Goal: Task Accomplishment & Management: Complete application form

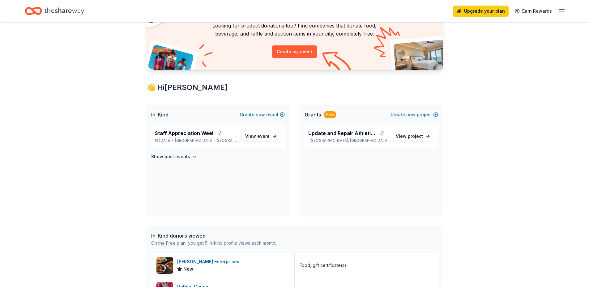
scroll to position [46, 0]
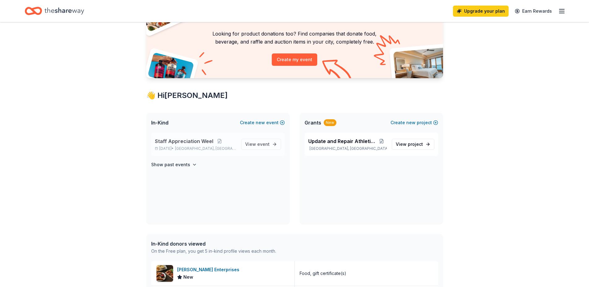
click at [209, 141] on span "Staff Appreciation Weel" at bounding box center [184, 141] width 58 height 7
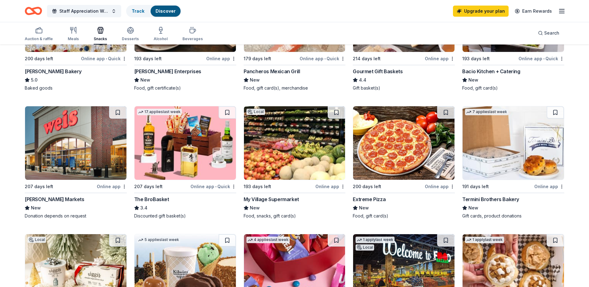
scroll to position [278, 0]
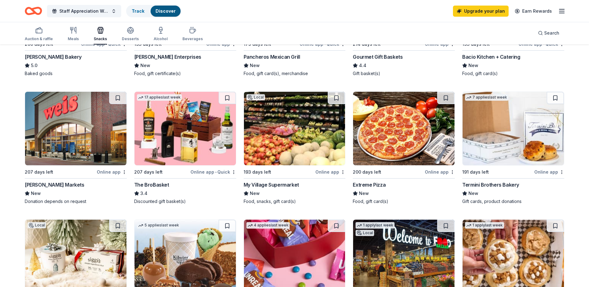
click at [507, 159] on img at bounding box center [513, 129] width 101 height 74
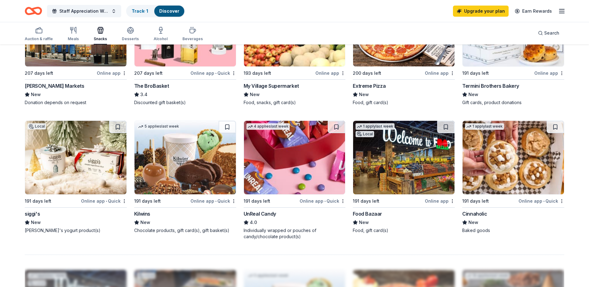
scroll to position [402, 0]
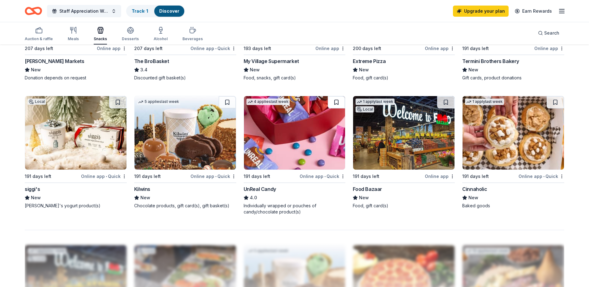
click at [334, 102] on button at bounding box center [336, 102] width 17 height 12
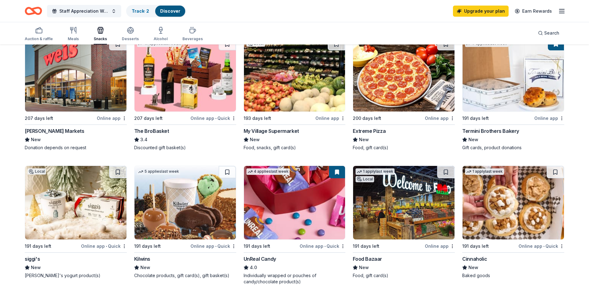
scroll to position [278, 0]
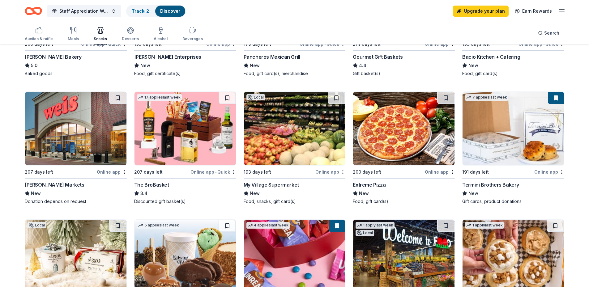
drag, startPoint x: 553, startPoint y: 98, endPoint x: 556, endPoint y: 101, distance: 4.0
click at [556, 101] on button at bounding box center [556, 98] width 16 height 12
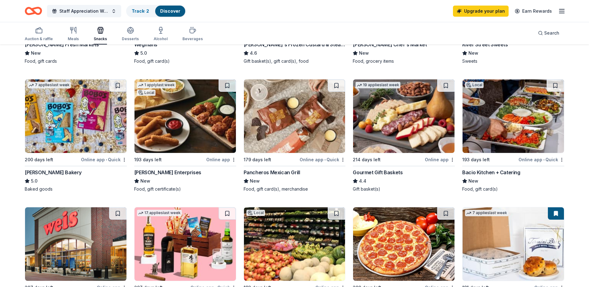
scroll to position [155, 0]
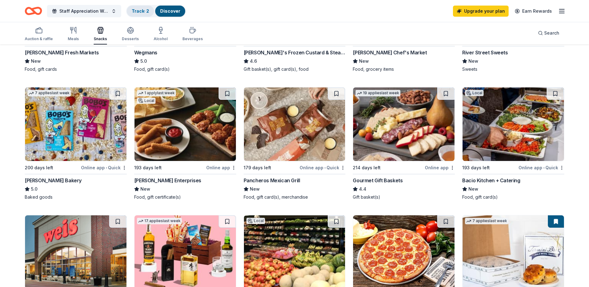
click at [133, 7] on div "Track · 2" at bounding box center [140, 11] width 27 height 11
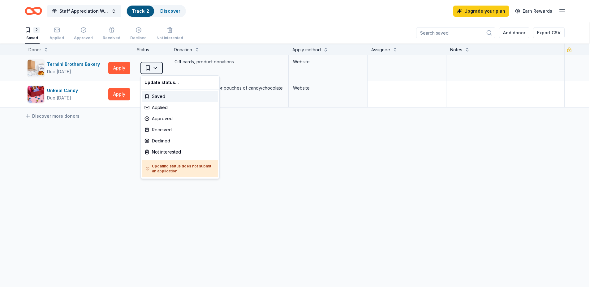
click at [158, 66] on html "Staff Appreciation Weel Track · 2 Discover Upgrade your plan Earn Rewards 2 Sav…" at bounding box center [297, 143] width 594 height 287
click at [165, 109] on div "Applied" at bounding box center [180, 107] width 76 height 11
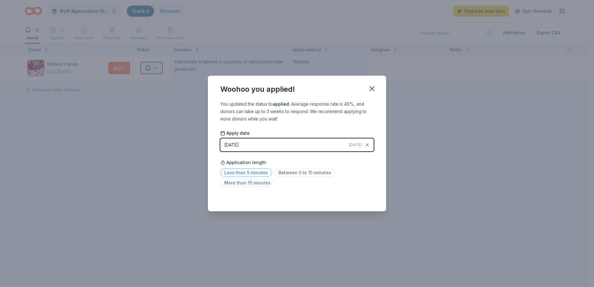
click at [237, 174] on span "Less than 5 minutes" at bounding box center [246, 173] width 52 height 8
drag, startPoint x: 373, startPoint y: 86, endPoint x: 356, endPoint y: 92, distance: 18.1
click at [373, 87] on icon "button" at bounding box center [371, 88] width 9 height 9
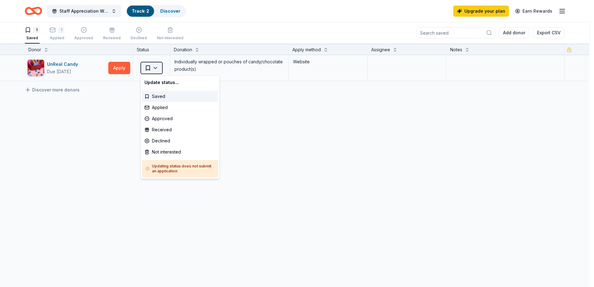
click at [149, 68] on html "Staff Appreciation Weel Track · 2 Discover Upgrade your plan Earn Rewards 1 Sav…" at bounding box center [297, 143] width 594 height 287
click at [163, 106] on div "Applied" at bounding box center [180, 107] width 76 height 11
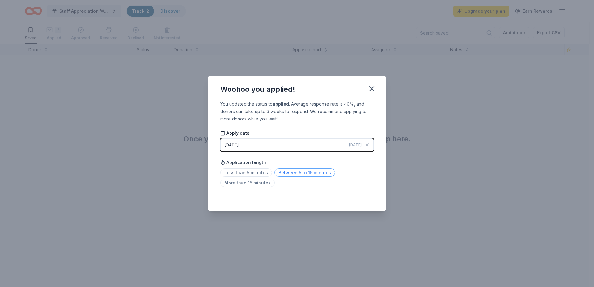
click at [282, 173] on span "Between 5 to 15 minutes" at bounding box center [304, 173] width 61 height 8
click at [373, 88] on icon "button" at bounding box center [371, 88] width 9 height 9
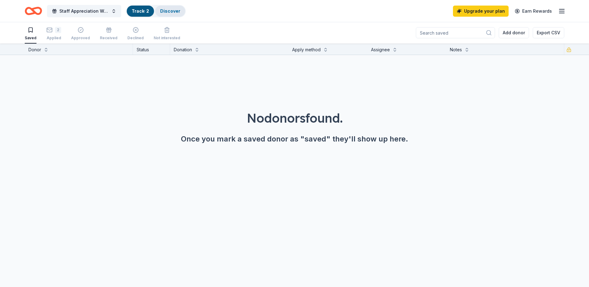
click at [168, 10] on link "Discover" at bounding box center [170, 10] width 20 height 5
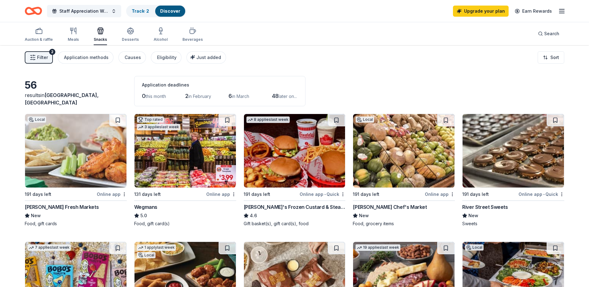
click at [211, 98] on span "in February" at bounding box center [199, 96] width 23 height 5
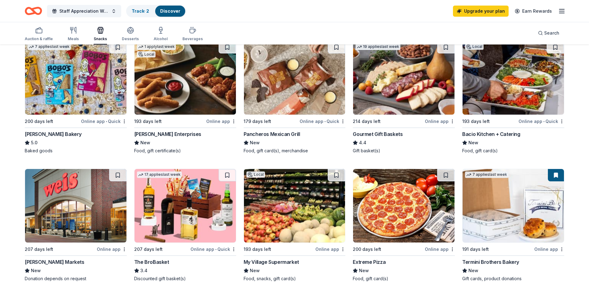
scroll to position [217, 0]
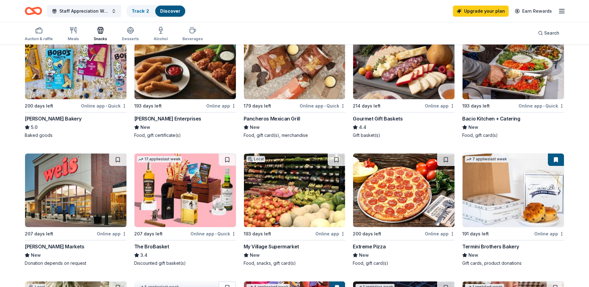
click at [314, 108] on div "Online app • Quick" at bounding box center [323, 106] width 46 height 8
click at [213, 107] on div "Online app" at bounding box center [221, 106] width 30 height 8
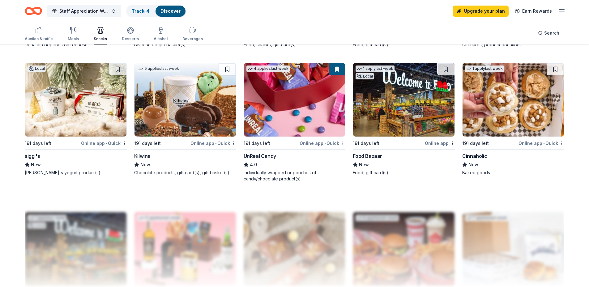
scroll to position [433, 0]
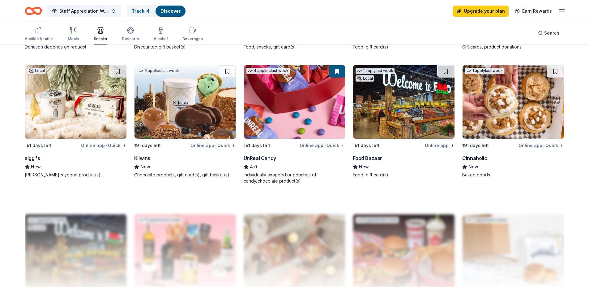
click at [481, 159] on div "Cinnaholic" at bounding box center [474, 158] width 25 height 7
click at [499, 122] on img at bounding box center [513, 102] width 101 height 74
click at [139, 157] on div "Kilwins" at bounding box center [142, 158] width 16 height 7
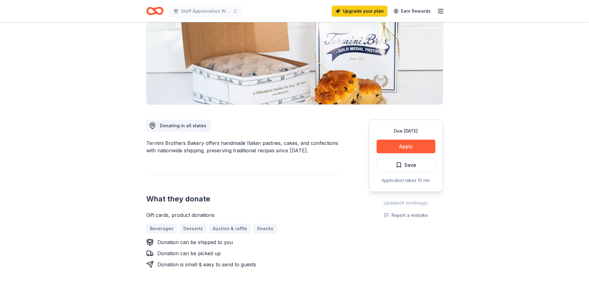
scroll to position [93, 0]
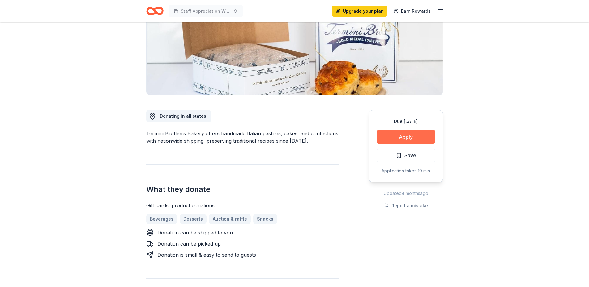
click at [419, 136] on button "Apply" at bounding box center [406, 137] width 59 height 14
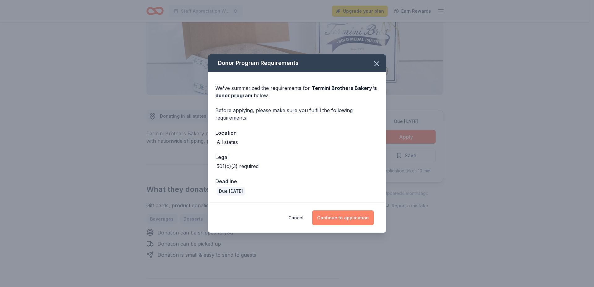
click at [344, 218] on button "Continue to application" at bounding box center [343, 218] width 62 height 15
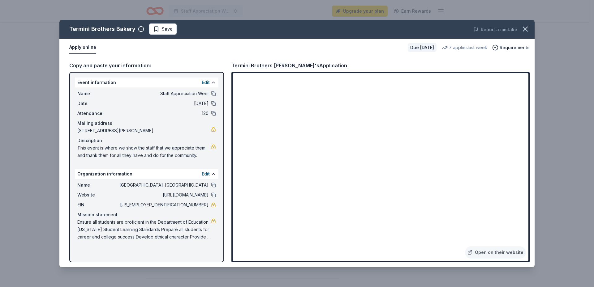
drag, startPoint x: 77, startPoint y: 221, endPoint x: 173, endPoint y: 249, distance: 100.0
click at [173, 249] on div "Event information Edit Name Staff Appreciation Weel Date 05/04/26 Attendance 12…" at bounding box center [146, 167] width 155 height 191
click at [524, 27] on icon "button" at bounding box center [525, 29] width 9 height 9
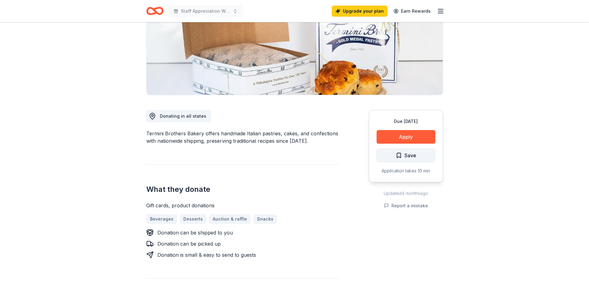
click at [401, 158] on span "Save" at bounding box center [406, 156] width 20 height 8
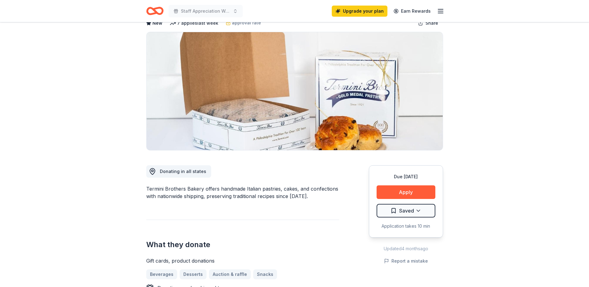
scroll to position [31, 0]
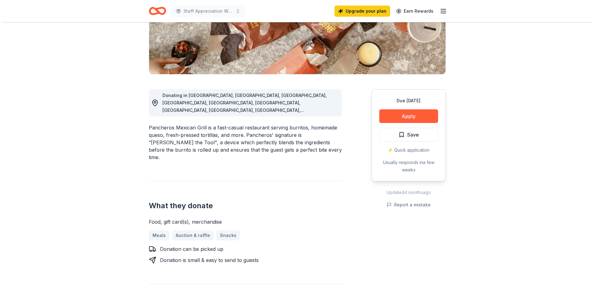
scroll to position [124, 0]
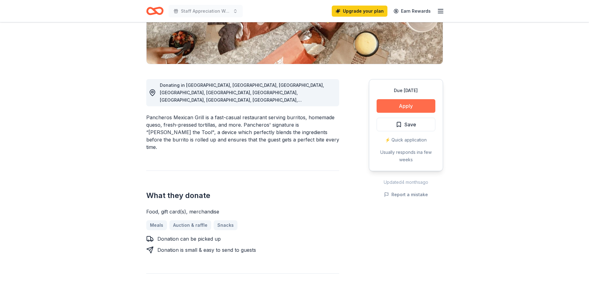
click at [395, 107] on button "Apply" at bounding box center [406, 106] width 59 height 14
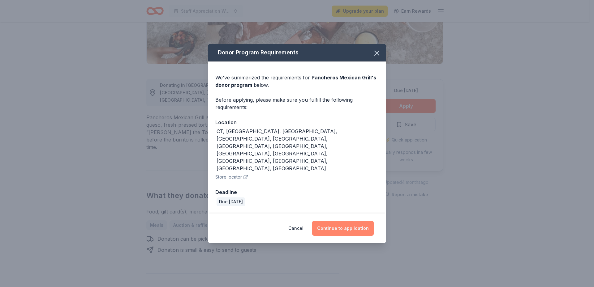
click at [345, 221] on button "Continue to application" at bounding box center [343, 228] width 62 height 15
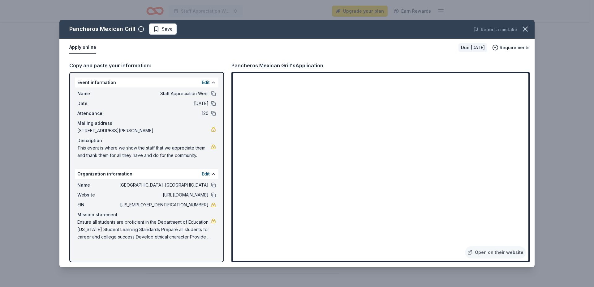
click at [76, 222] on div "Name Camden County Technical School District-Pennsauken Website https://www.pen…" at bounding box center [147, 211] width 144 height 64
drag, startPoint x: 77, startPoint y: 222, endPoint x: 162, endPoint y: 244, distance: 87.6
click at [162, 244] on div "Event information Edit Name Staff Appreciation Weel Date 05/04/26 Attendance 12…" at bounding box center [146, 167] width 155 height 191
click at [151, 28] on button "Save" at bounding box center [163, 29] width 28 height 11
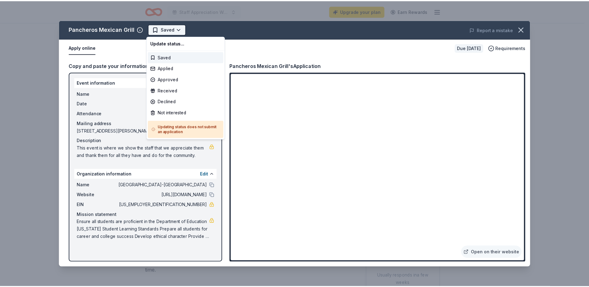
scroll to position [0, 0]
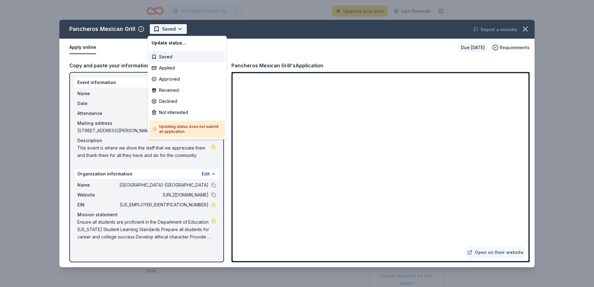
click at [176, 29] on html "Staff Appreciation Weel Upgrade your plan Earn Rewards Due in 179 days Share Pa…" at bounding box center [297, 143] width 594 height 287
click at [171, 70] on div "Applied" at bounding box center [187, 67] width 76 height 11
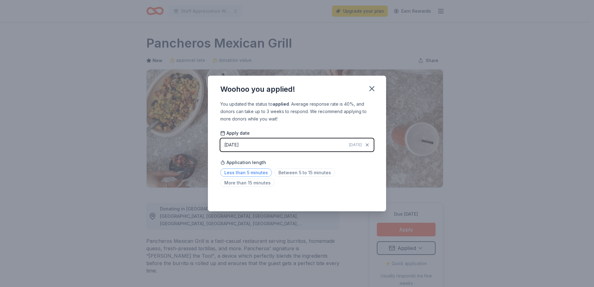
click at [251, 172] on span "Less than 5 minutes" at bounding box center [246, 173] width 52 height 8
click at [369, 87] on icon "button" at bounding box center [371, 88] width 9 height 9
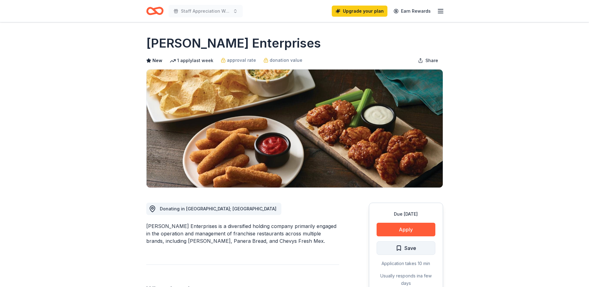
click at [421, 248] on button "Save" at bounding box center [406, 249] width 59 height 14
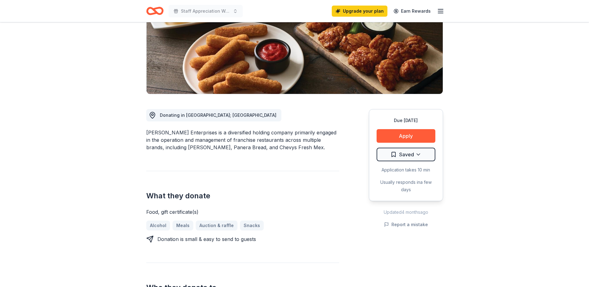
scroll to position [93, 0]
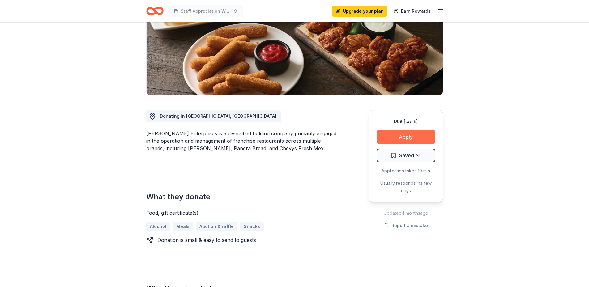
click at [400, 140] on button "Apply" at bounding box center [406, 137] width 59 height 14
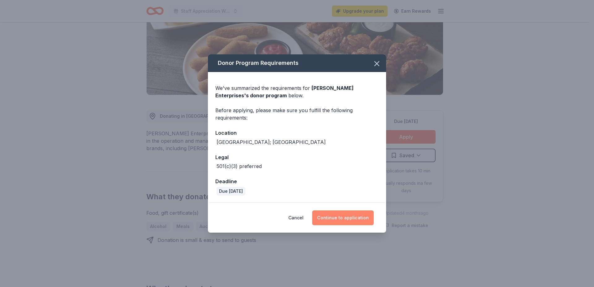
click at [361, 221] on button "Continue to application" at bounding box center [343, 218] width 62 height 15
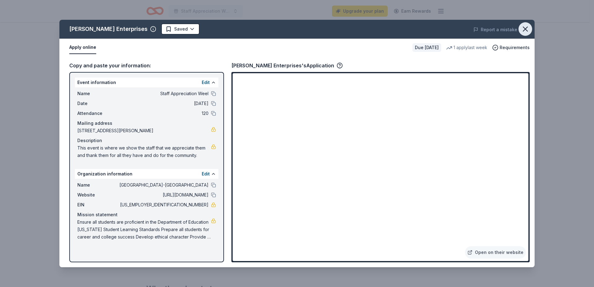
click at [524, 24] on button "button" at bounding box center [525, 29] width 14 height 14
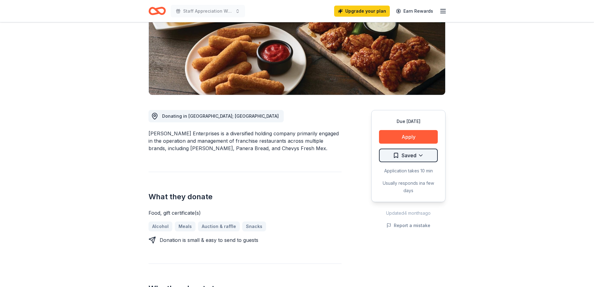
click at [418, 156] on html "Staff Appreciation Weel Upgrade your plan Earn Rewards Due in 193 days Share Do…" at bounding box center [297, 50] width 594 height 287
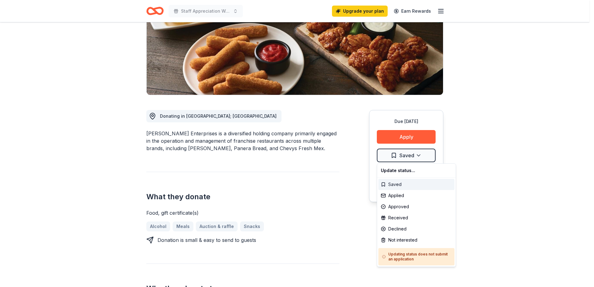
click at [404, 186] on div "Saved" at bounding box center [416, 184] width 76 height 11
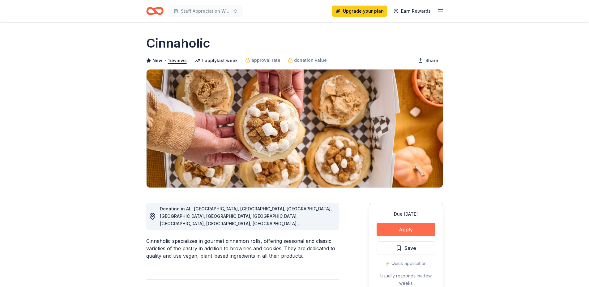
click at [413, 228] on button "Apply" at bounding box center [406, 230] width 59 height 14
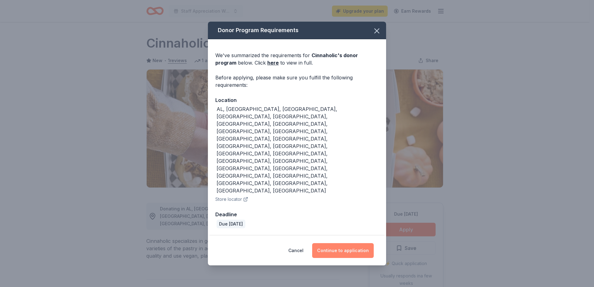
click at [336, 243] on button "Continue to application" at bounding box center [343, 250] width 62 height 15
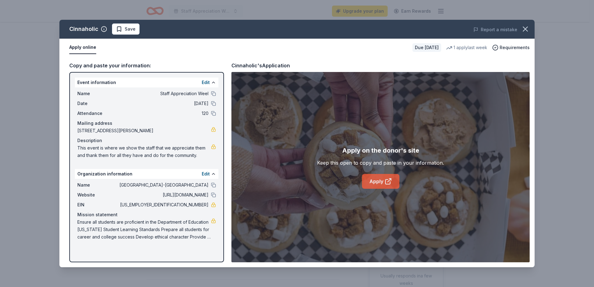
click at [388, 179] on icon at bounding box center [387, 181] width 7 height 7
click at [526, 32] on icon "button" at bounding box center [525, 29] width 9 height 9
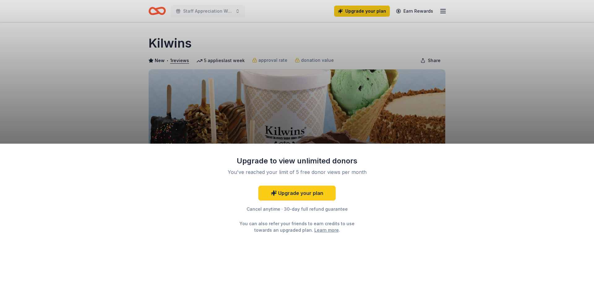
click at [517, 94] on div "Upgrade to view unlimited donors You've reached your limit of 5 free donor view…" at bounding box center [297, 143] width 594 height 287
